Goal: Task Accomplishment & Management: Manage account settings

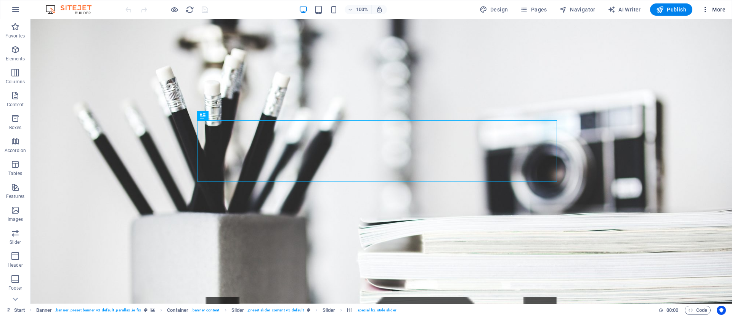
click at [721, 8] on span "More" at bounding box center [714, 10] width 24 height 8
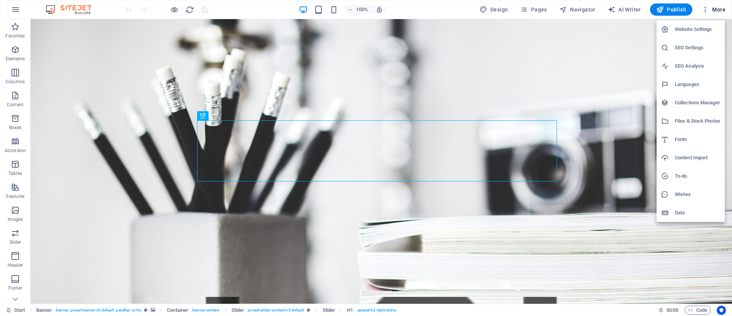
click at [703, 47] on h6 "SEO Settings" at bounding box center [697, 47] width 45 height 9
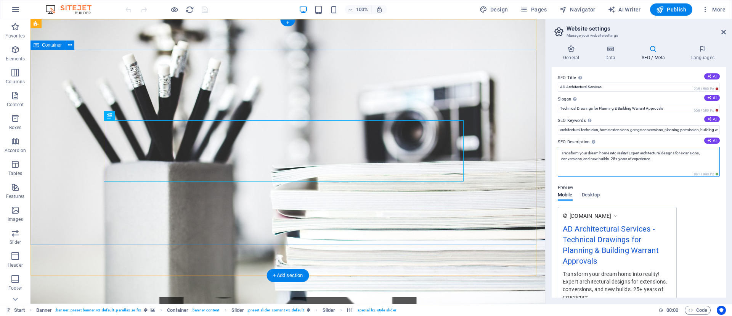
drag, startPoint x: 628, startPoint y: 174, endPoint x: 530, endPoint y: 140, distance: 103.8
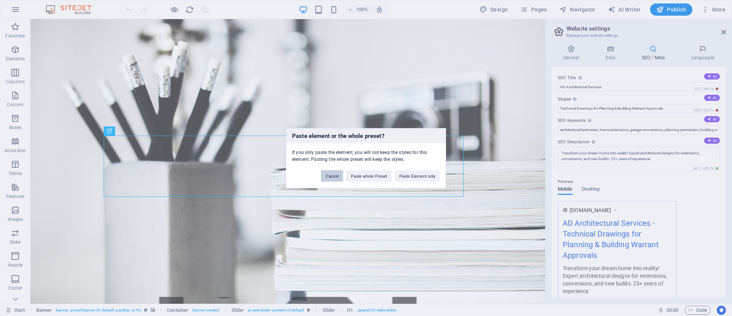
click at [338, 173] on button "Cancel" at bounding box center [332, 175] width 22 height 11
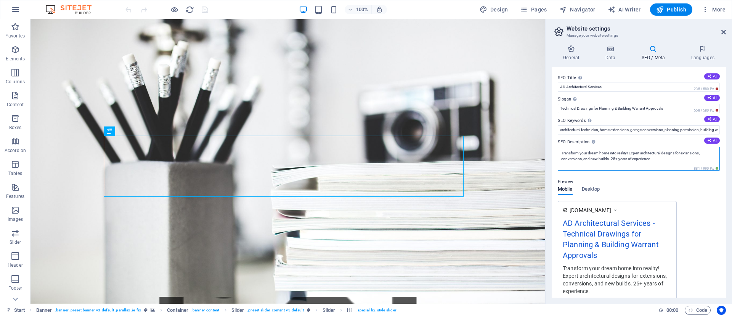
click at [608, 165] on textarea "Transform your dream home into reality! Expert architectural designs for extens…" at bounding box center [639, 158] width 162 height 24
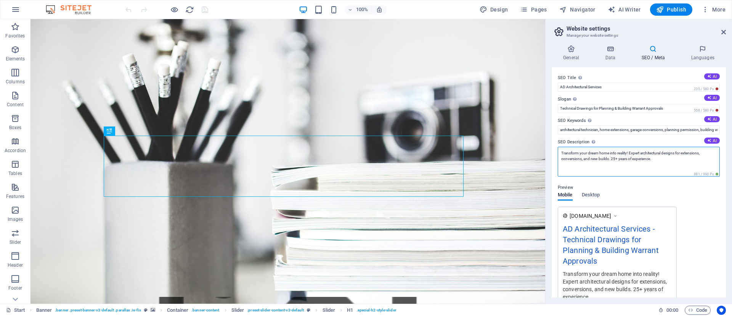
drag, startPoint x: 650, startPoint y: 161, endPoint x: 562, endPoint y: 153, distance: 89.2
click at [562, 153] on textarea "Transform your dream home into reality! Expert architectural designs for extens…" at bounding box center [639, 161] width 162 height 30
paste textarea "accurate technical drawings to help you obtain planning permission and building…"
click at [564, 152] on textarea "accurate technical drawings to help you obtain planning permission and building…" at bounding box center [639, 161] width 162 height 30
drag, startPoint x: 579, startPoint y: 153, endPoint x: 581, endPoint y: 149, distance: 4.6
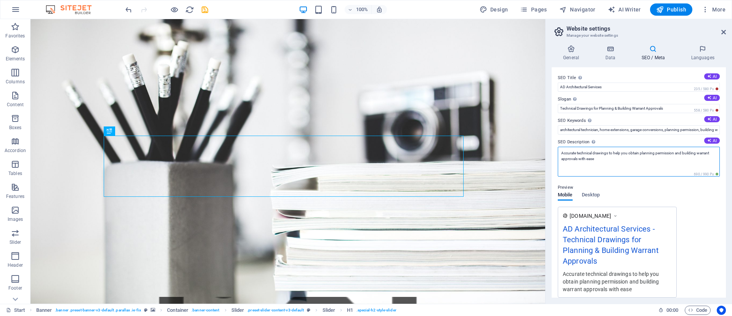
click at [580, 153] on textarea "Accurate technical drawings to help you obtain planning permission and building…" at bounding box center [639, 161] width 162 height 30
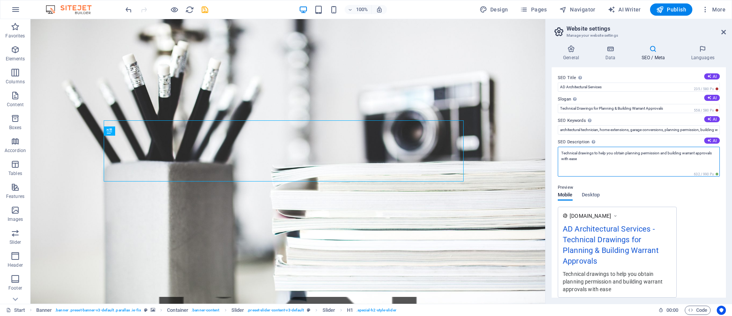
click at [628, 151] on textarea "Technical drawings to help you obtain planning permission and building warrant …" at bounding box center [639, 161] width 162 height 30
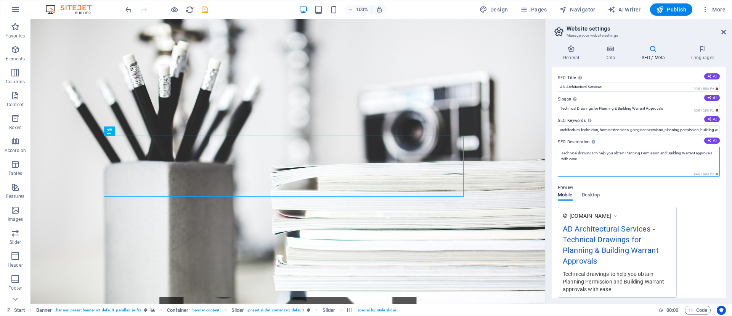
click at [609, 157] on textarea "Technical drawings to help you obtain Planning Permission and Building Warrant …" at bounding box center [639, 161] width 162 height 30
type textarea "Technical drawings to help you obtain Planning Permission and Building Warrant …"
click at [672, 11] on span "Publish" at bounding box center [672, 10] width 30 height 8
